Goal: Task Accomplishment & Management: Complete application form

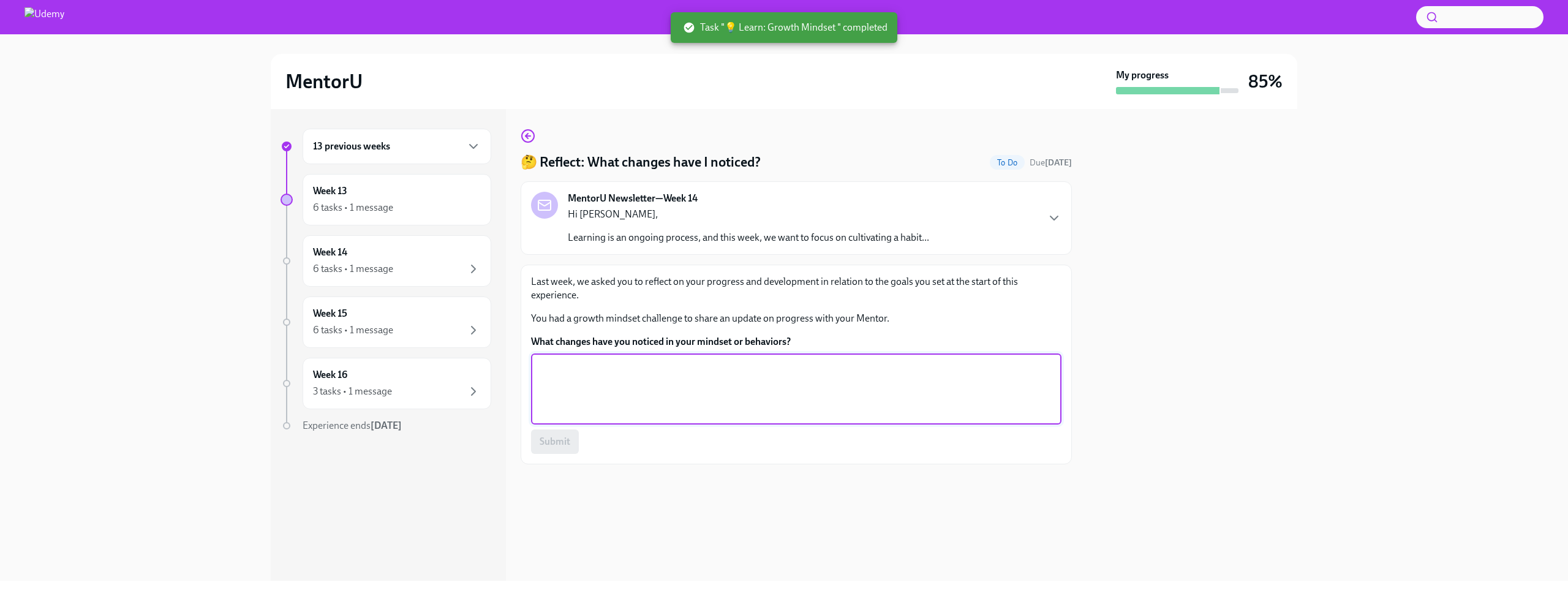
click at [629, 367] on textarea "What changes have you noticed in your mindset or behaviors?" at bounding box center [796, 389] width 516 height 59
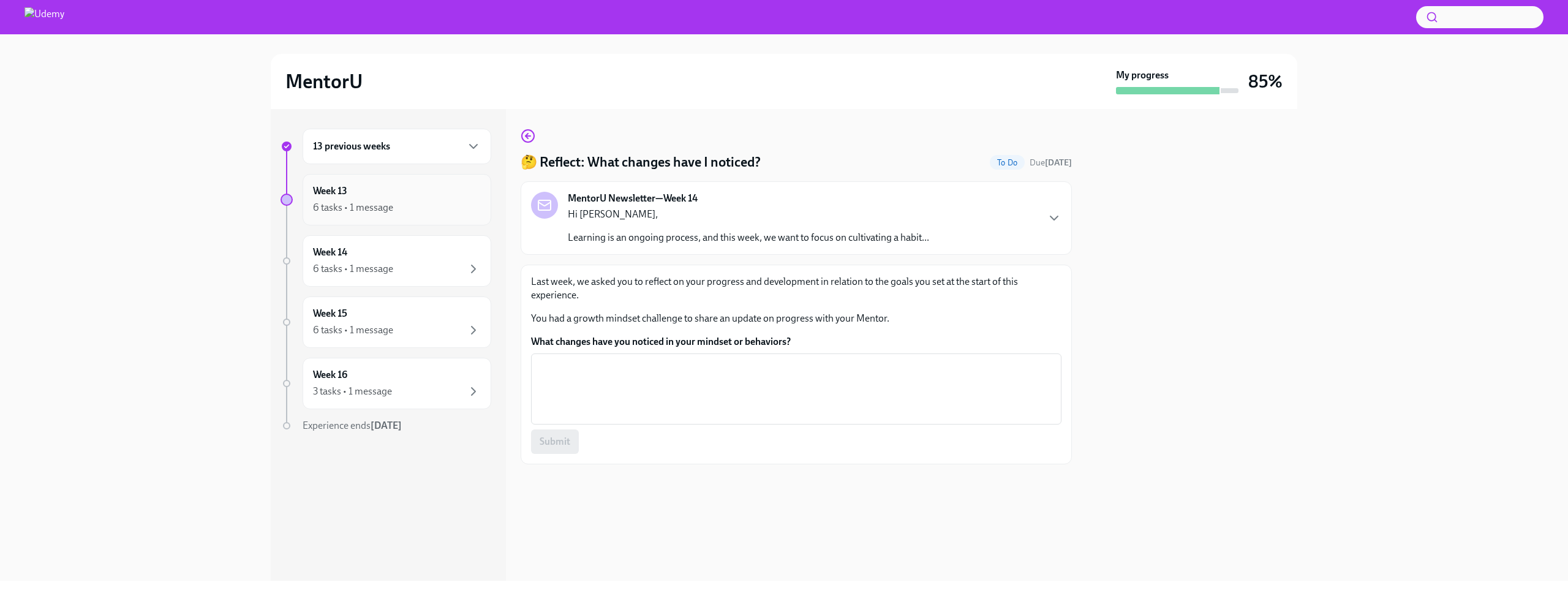
click at [405, 176] on div "Week 13 6 tasks • 1 message" at bounding box center [396, 199] width 189 height 52
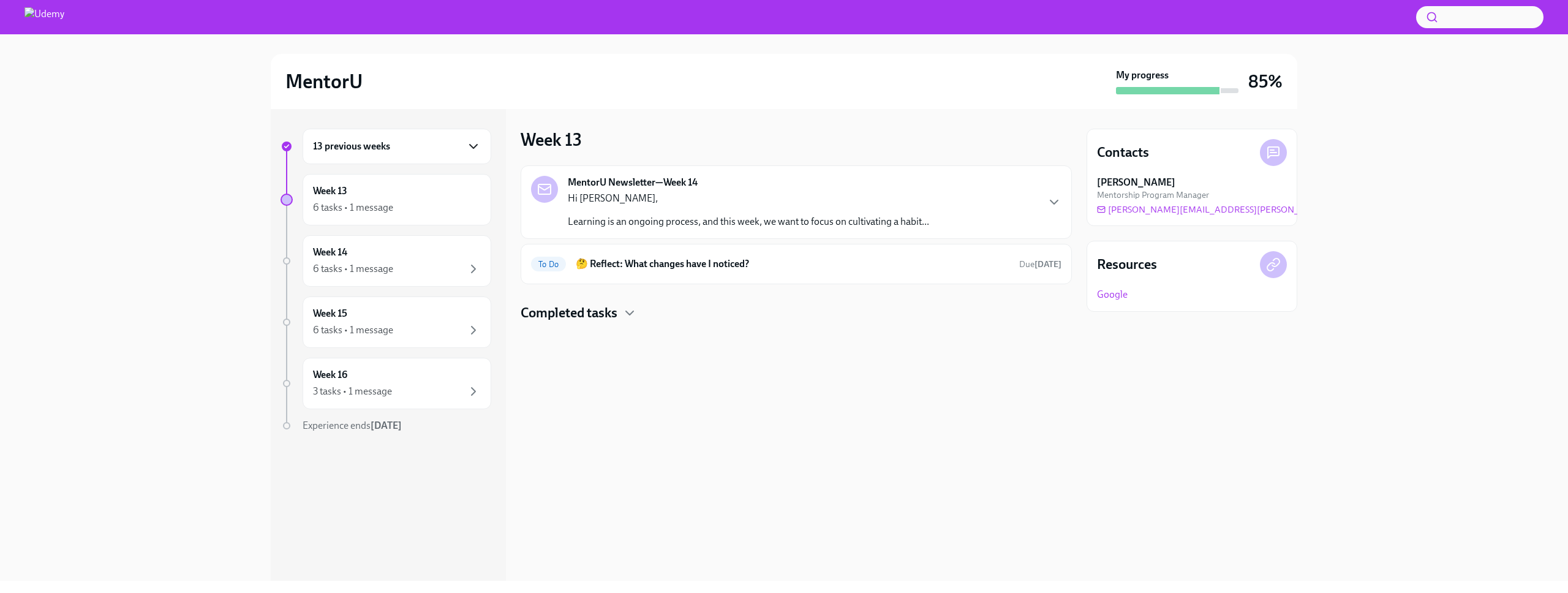
click at [470, 145] on icon "button" at bounding box center [473, 146] width 7 height 4
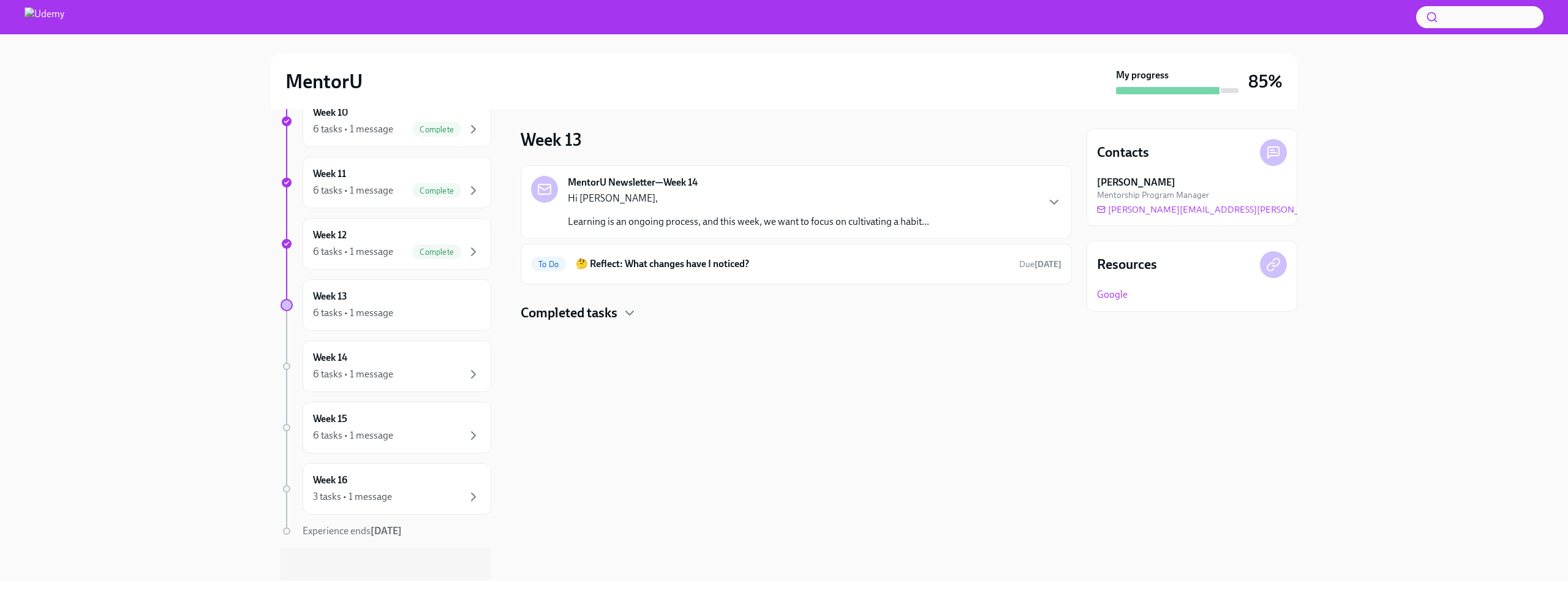
scroll to position [720, 0]
click at [372, 247] on div "6 tasks • 1 message" at bounding box center [353, 245] width 81 height 13
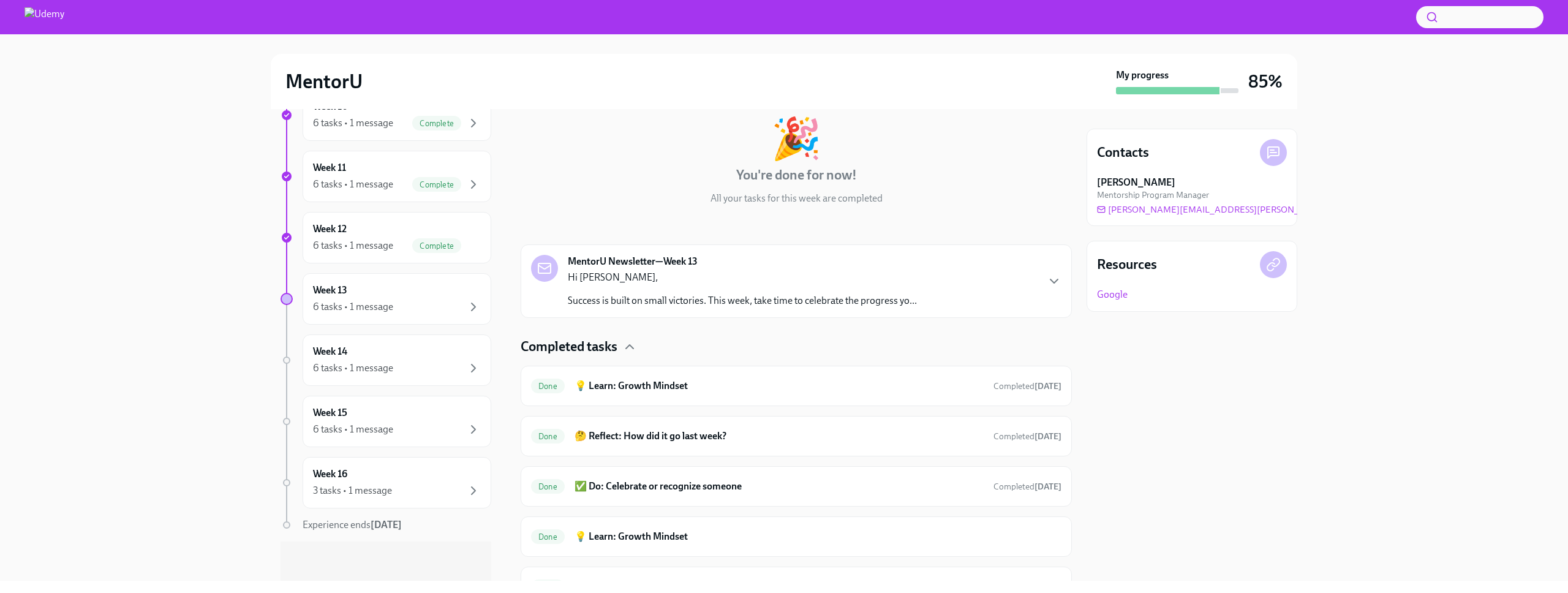
scroll to position [182, 0]
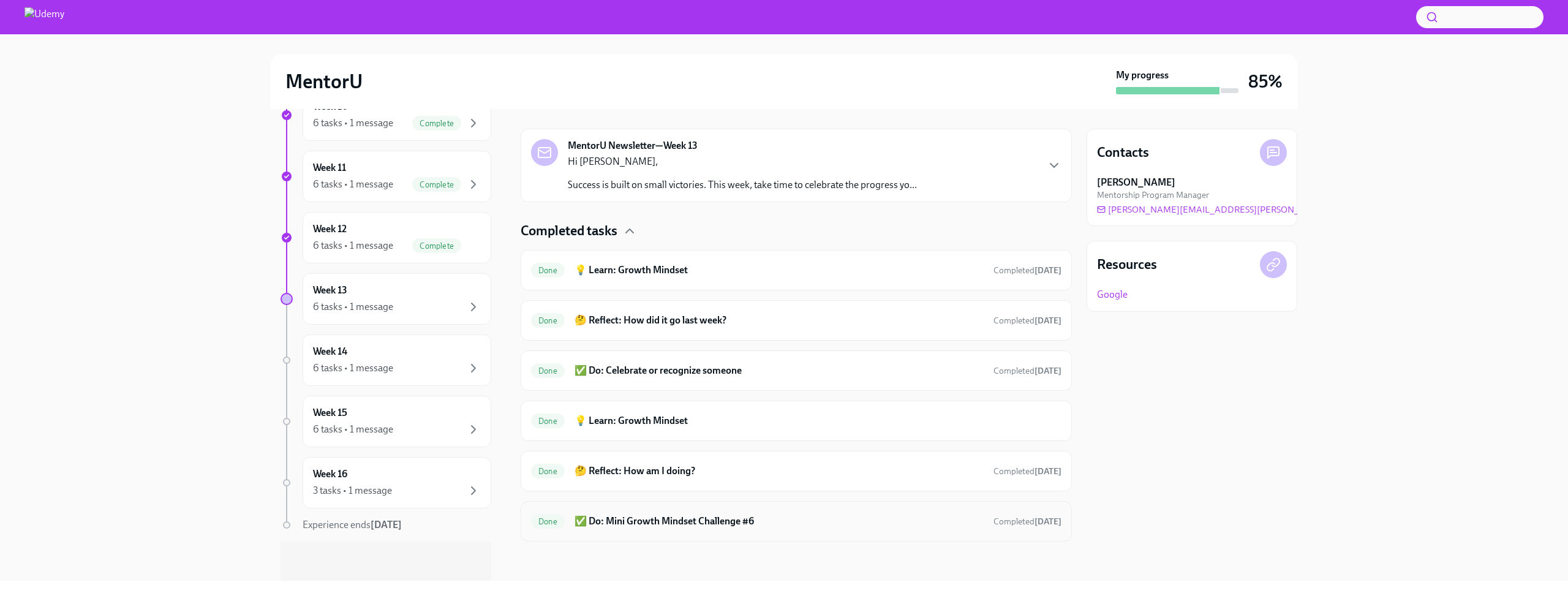
click at [671, 524] on h6 "✅ Do: Mini Growth Mindset Challenge #6" at bounding box center [779, 521] width 409 height 13
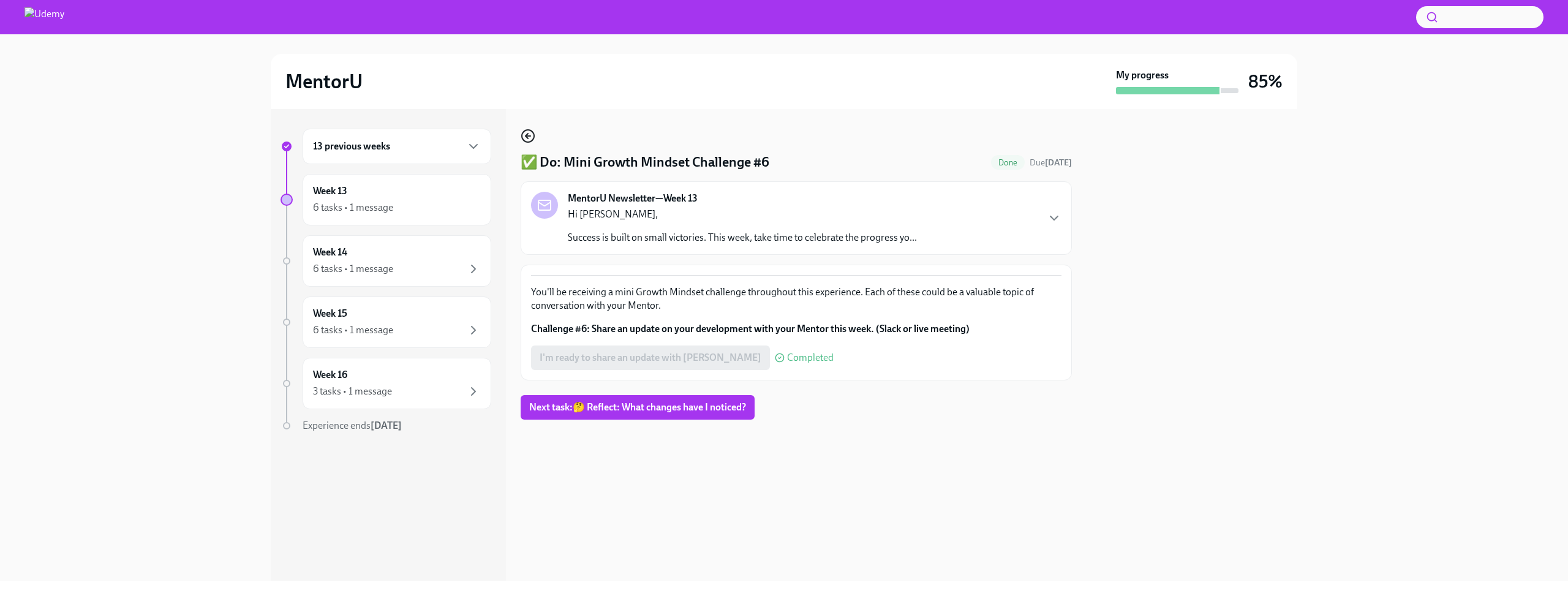
click at [531, 131] on circle "button" at bounding box center [528, 136] width 12 height 12
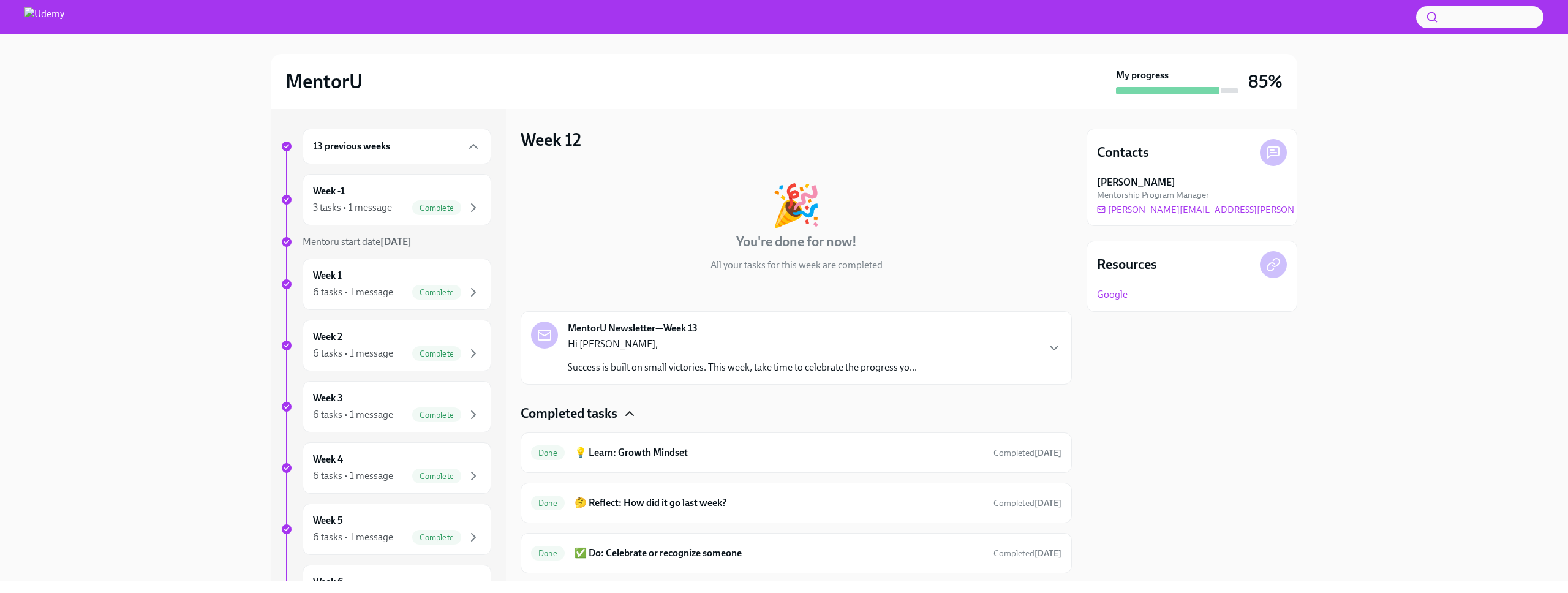
scroll to position [182, 0]
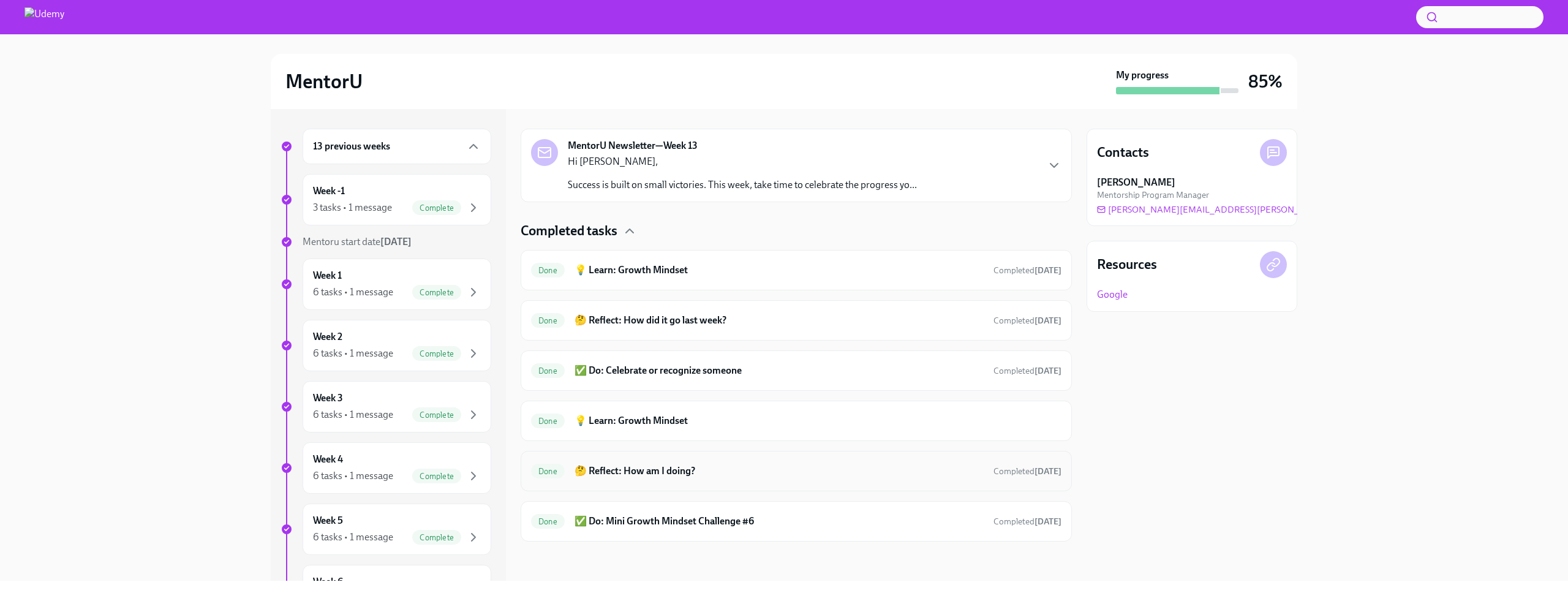
click at [639, 481] on div "Done 🤔 Reflect: How am I doing? Completed [DATE]" at bounding box center [796, 471] width 551 height 40
click at [639, 471] on h6 "🤔 Reflect: How am I doing?" at bounding box center [779, 471] width 409 height 13
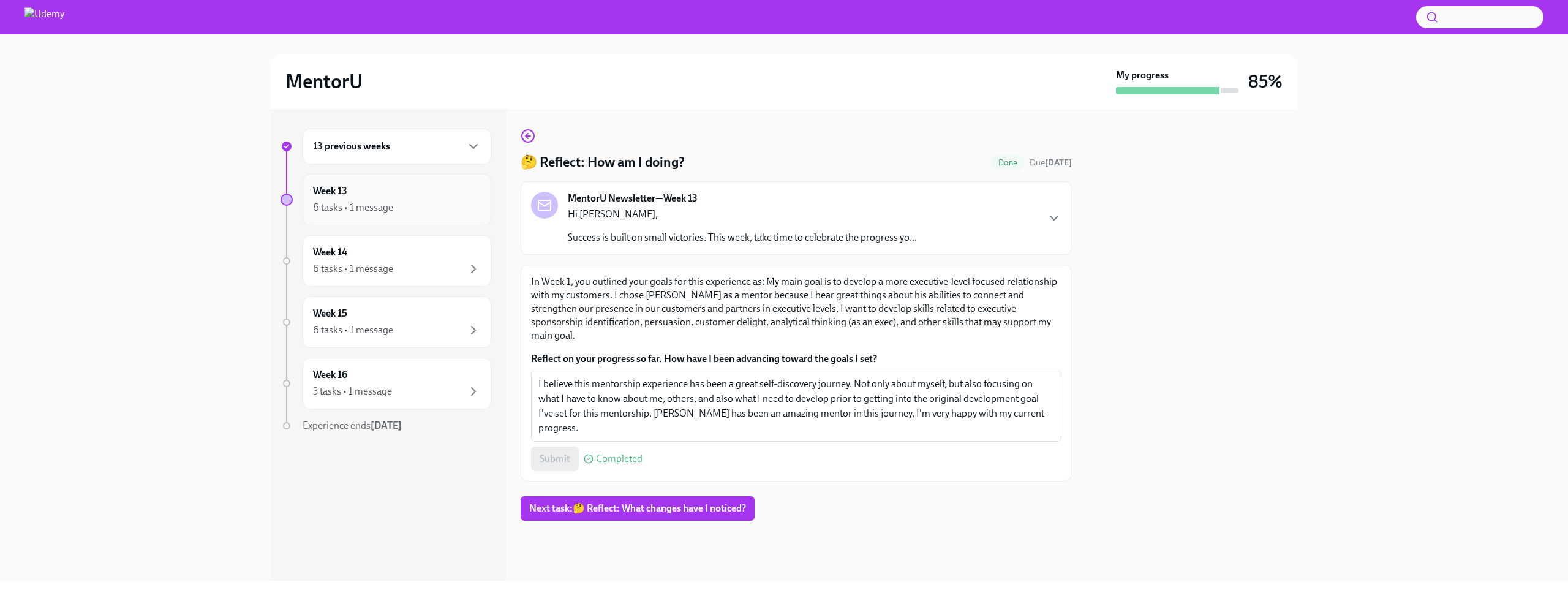
click at [382, 191] on div "Week 13 6 tasks • 1 message" at bounding box center [397, 199] width 168 height 30
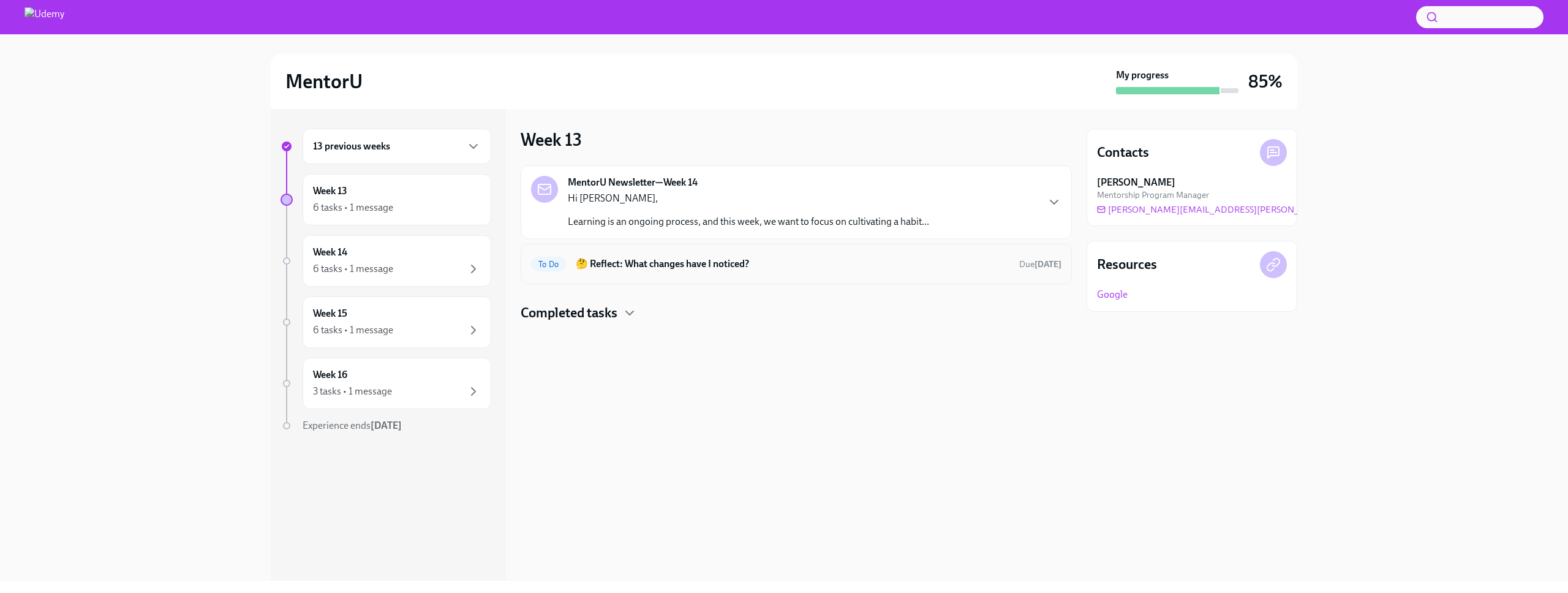
click at [683, 268] on h6 "🤔 Reflect: What changes have I noticed?" at bounding box center [793, 264] width 434 height 13
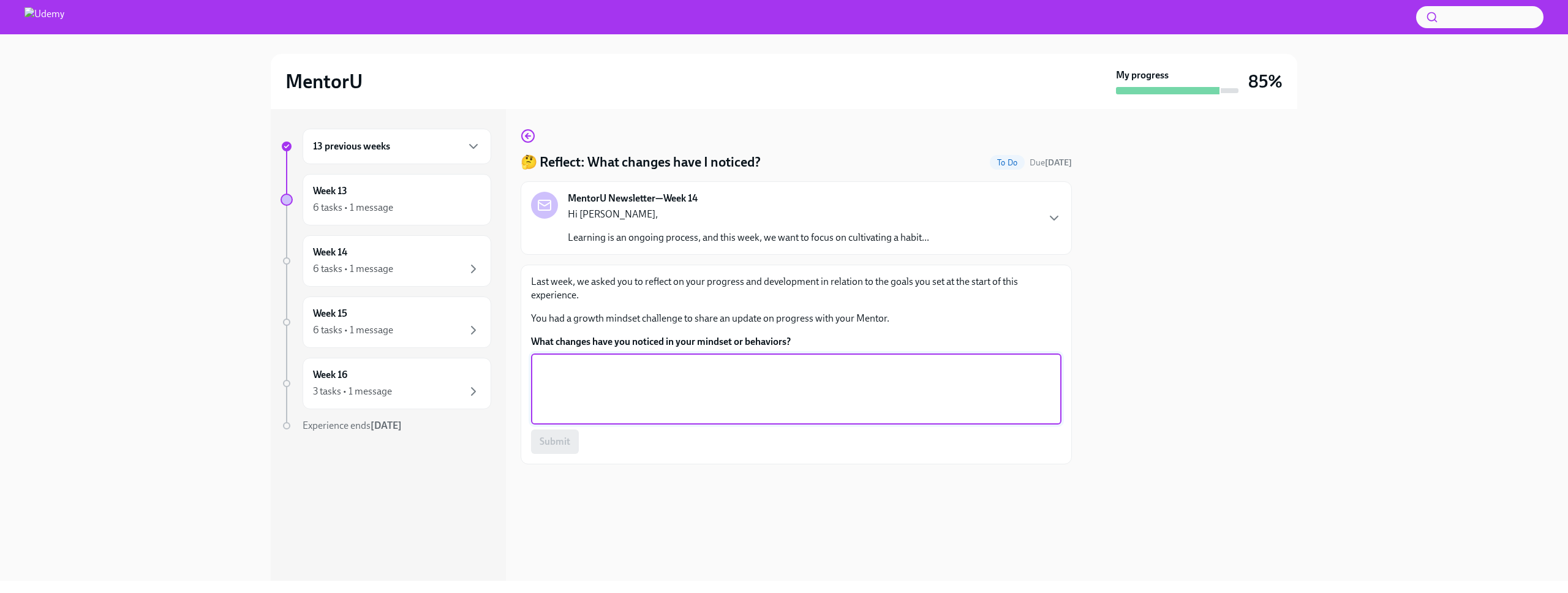
click at [690, 383] on textarea "What changes have you noticed in your mindset or behaviors?" at bounding box center [796, 389] width 516 height 59
click at [462, 156] on div "13 previous weeks" at bounding box center [396, 146] width 189 height 35
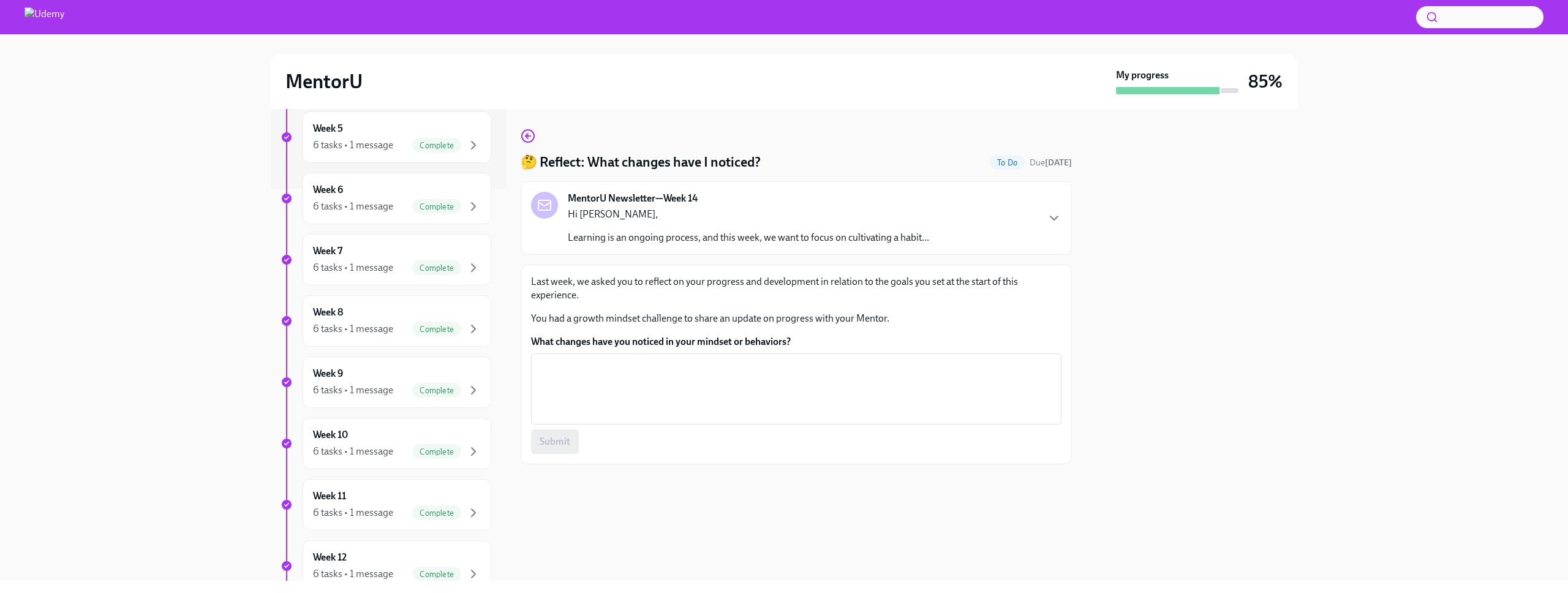
scroll to position [619, 0]
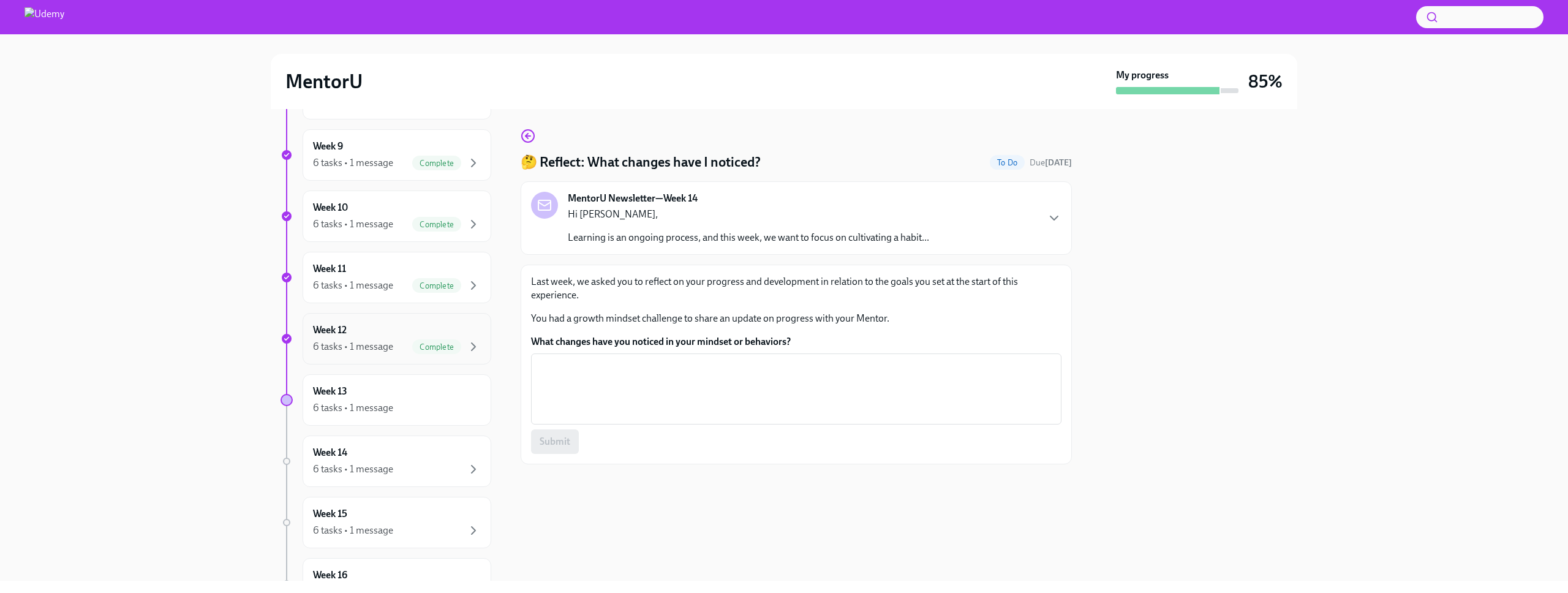
click at [407, 329] on div "Week 12 6 tasks • 1 message Complete" at bounding box center [397, 339] width 168 height 30
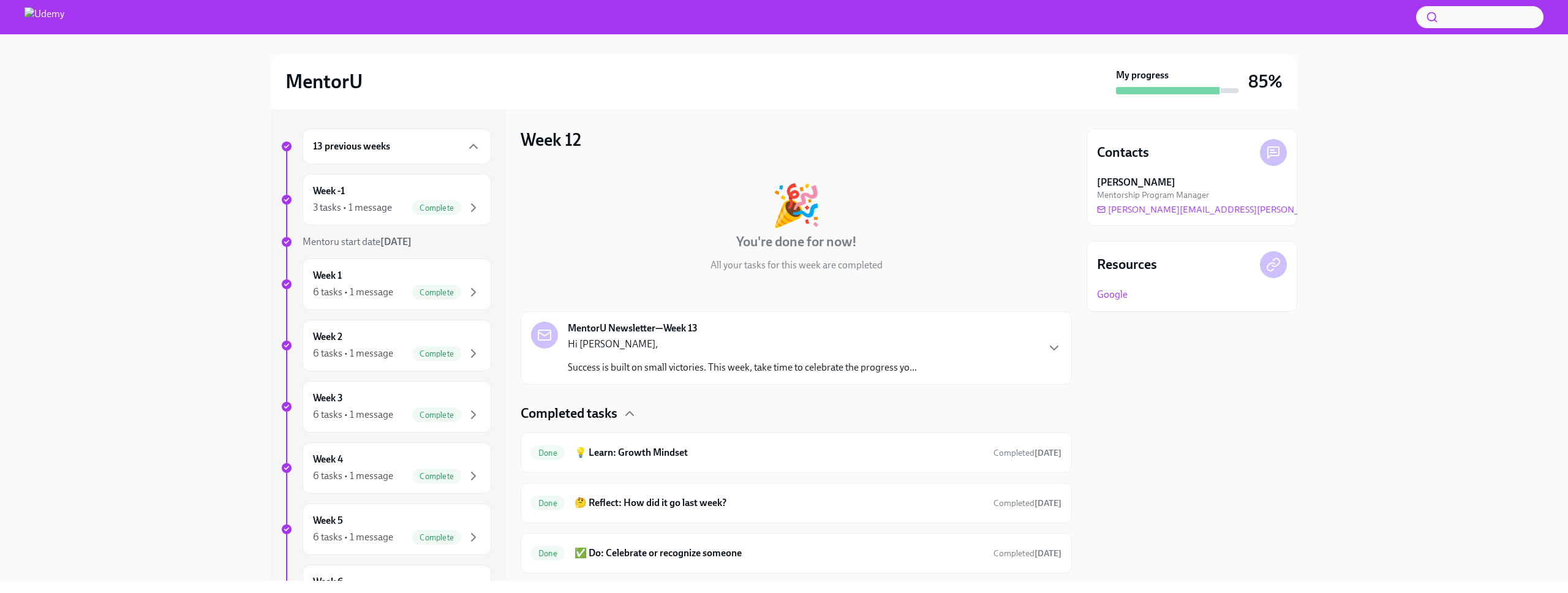
scroll to position [182, 0]
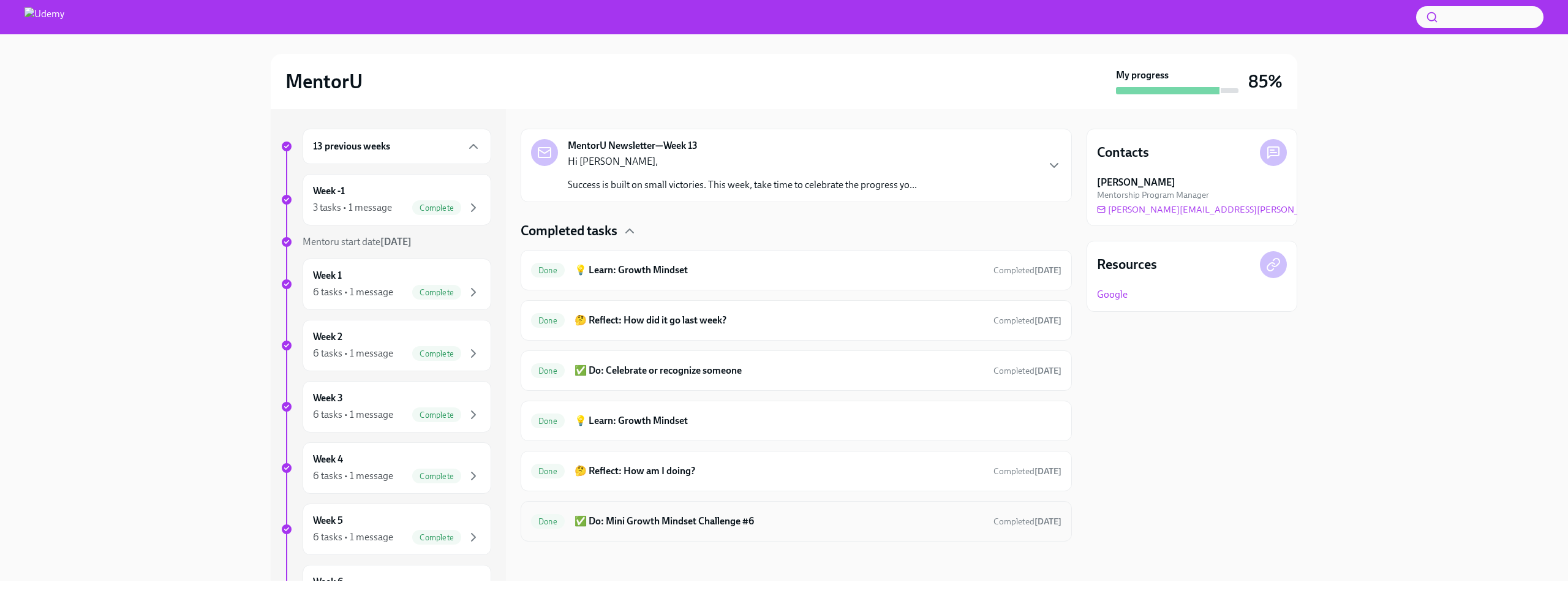
click at [724, 515] on h6 "✅ Do: Mini Growth Mindset Challenge #6" at bounding box center [779, 521] width 409 height 13
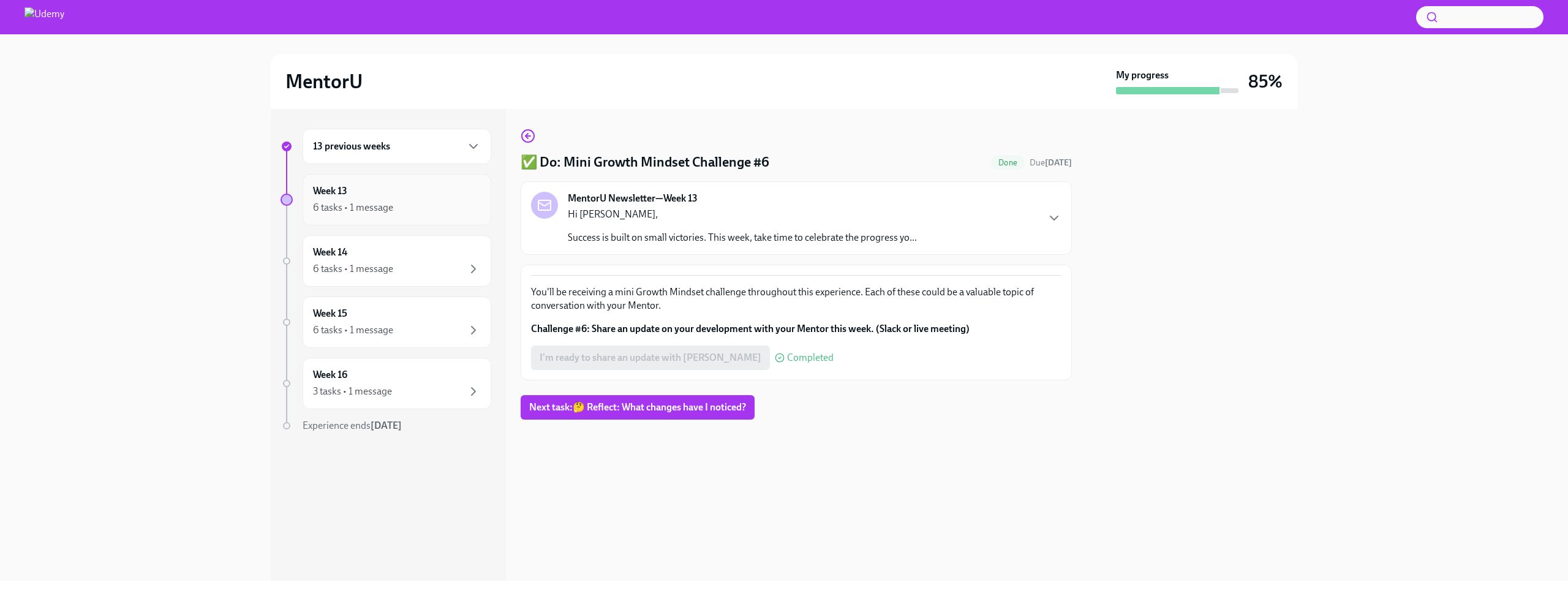
click at [370, 192] on div "Week 13 6 tasks • 1 message" at bounding box center [397, 199] width 168 height 30
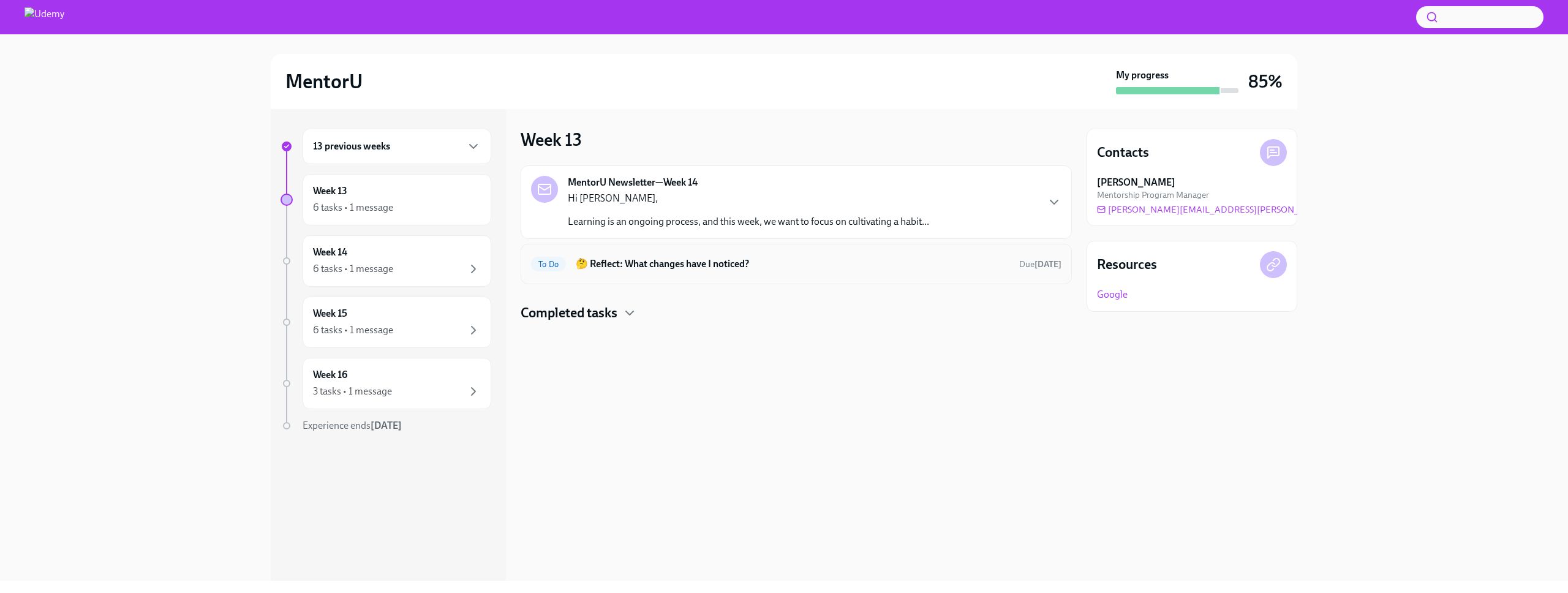
click at [675, 269] on h6 "🤔 Reflect: What changes have I noticed?" at bounding box center [793, 264] width 434 height 13
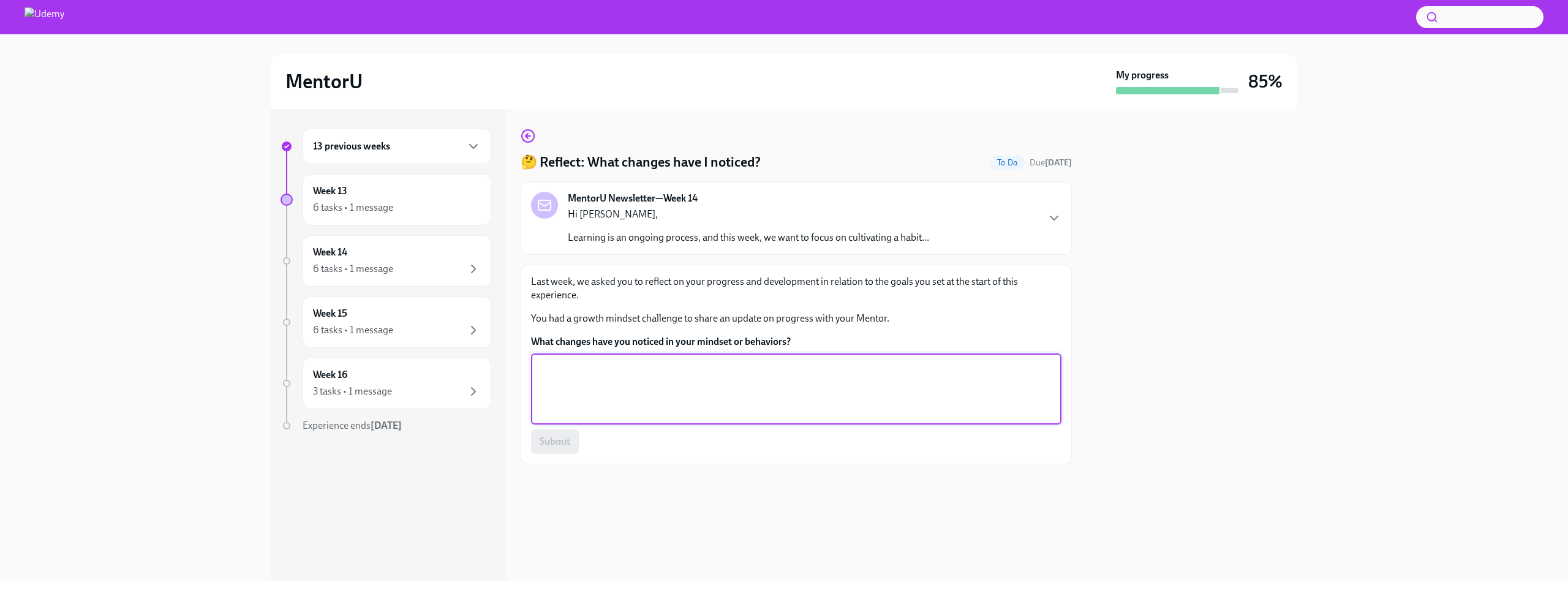
click at [683, 379] on textarea "What changes have you noticed in your mindset or behaviors?" at bounding box center [796, 389] width 516 height 59
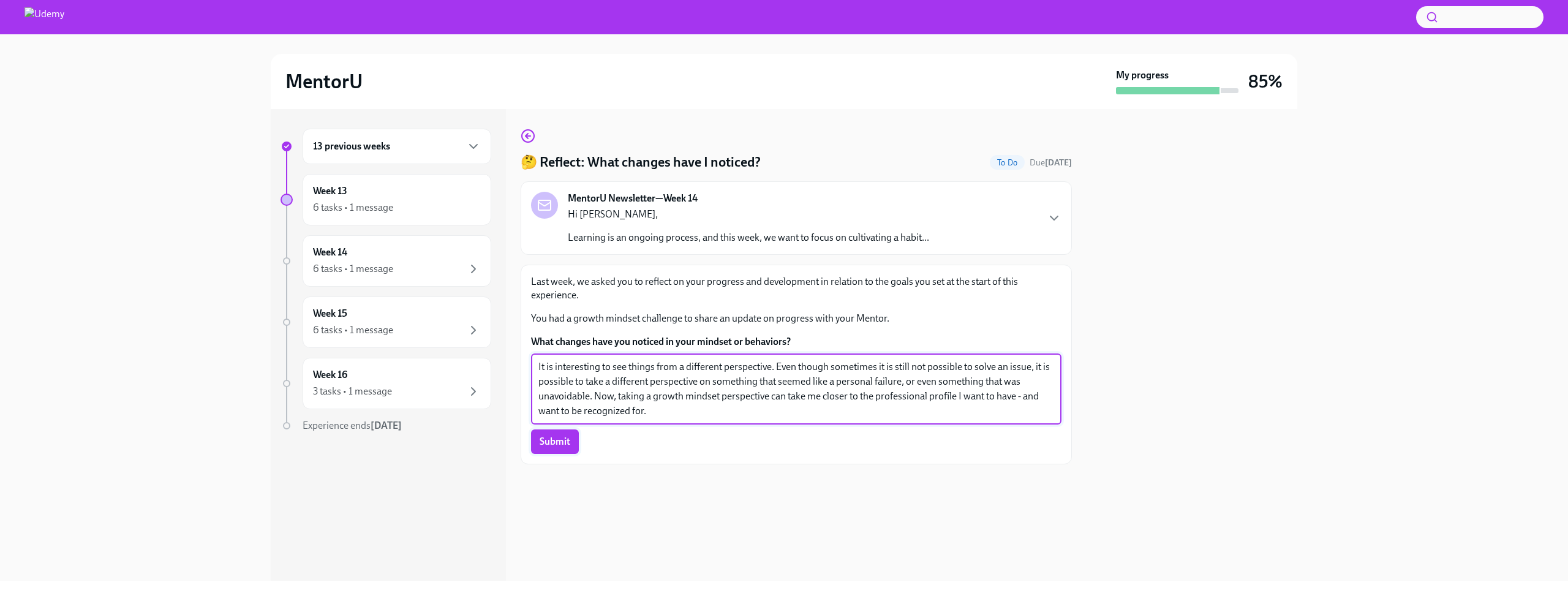
type textarea "It is interesting to see things from a different perspective. Even though somet…"
click at [565, 440] on span "Submit" at bounding box center [555, 441] width 30 height 12
